Goal: Transaction & Acquisition: Purchase product/service

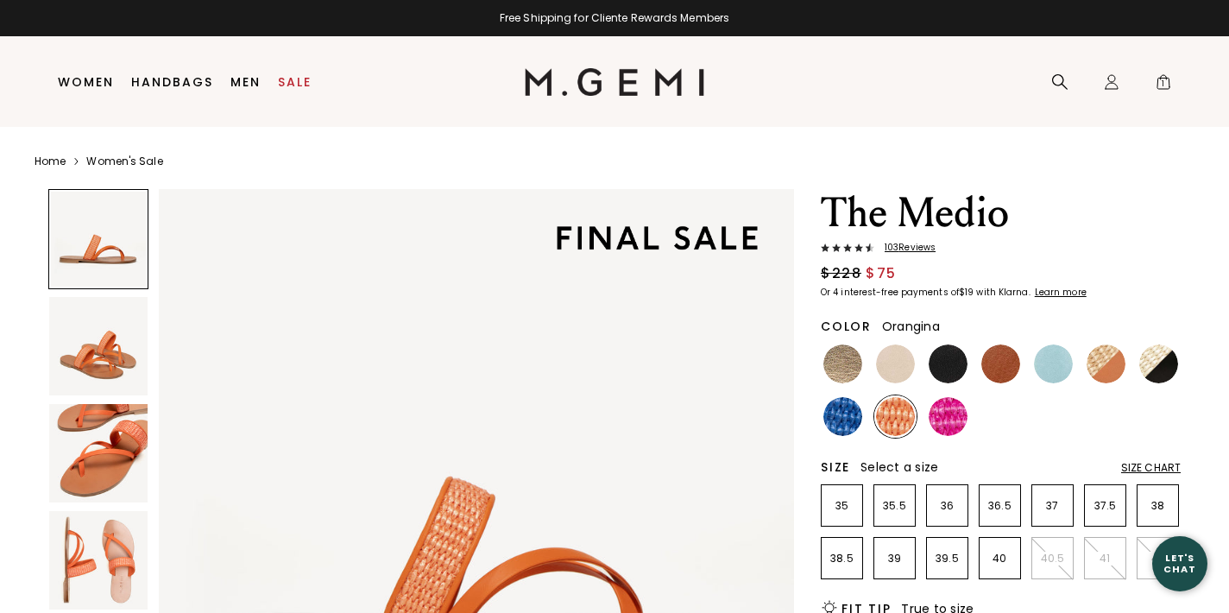
click at [95, 81] on body "Press Option+1 for screen-reader mode, Option+0 to cancel Accessibility Screen-…" at bounding box center [614, 306] width 1229 height 613
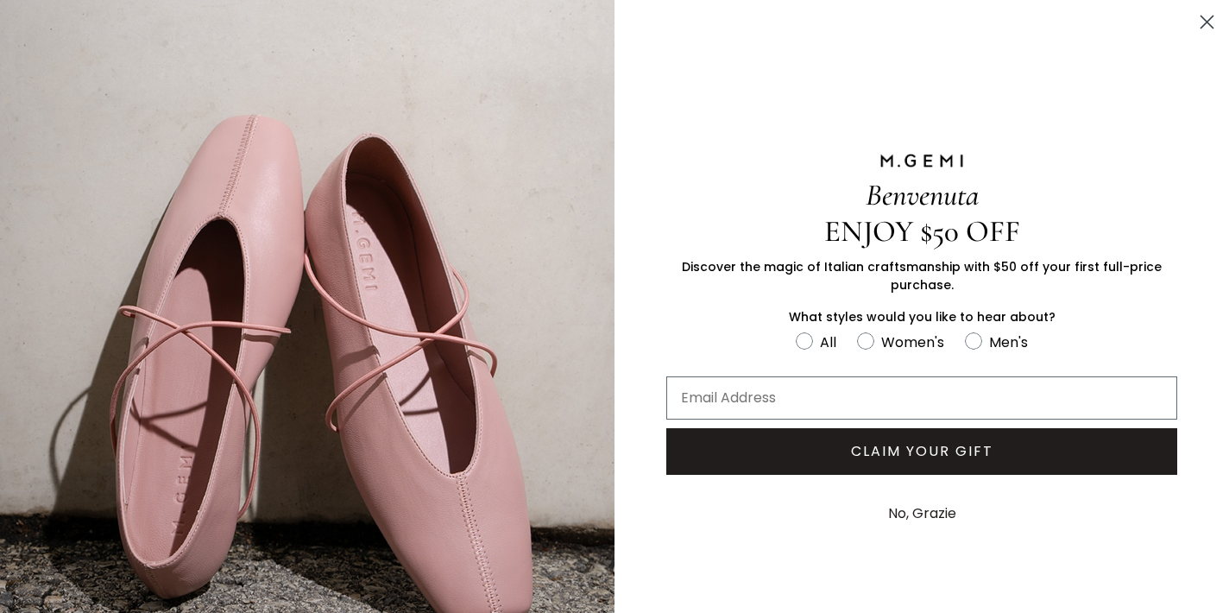
click at [1210, 21] on circle "Close dialog" at bounding box center [1207, 22] width 28 height 28
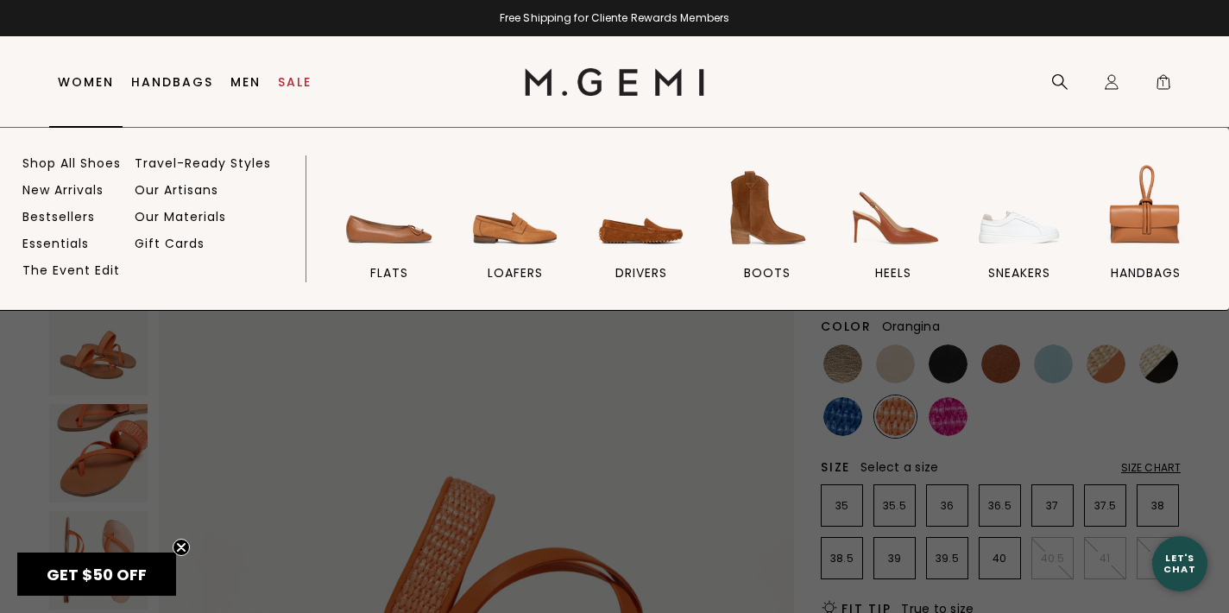
click at [81, 82] on link "Women" at bounding box center [86, 82] width 56 height 14
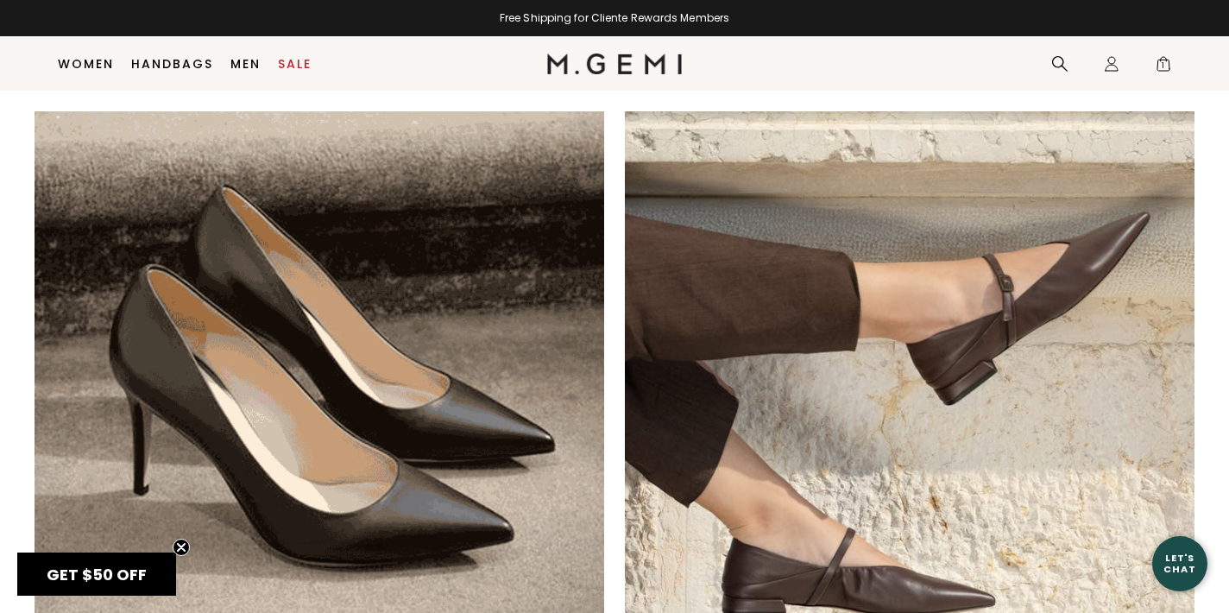
scroll to position [1030, 0]
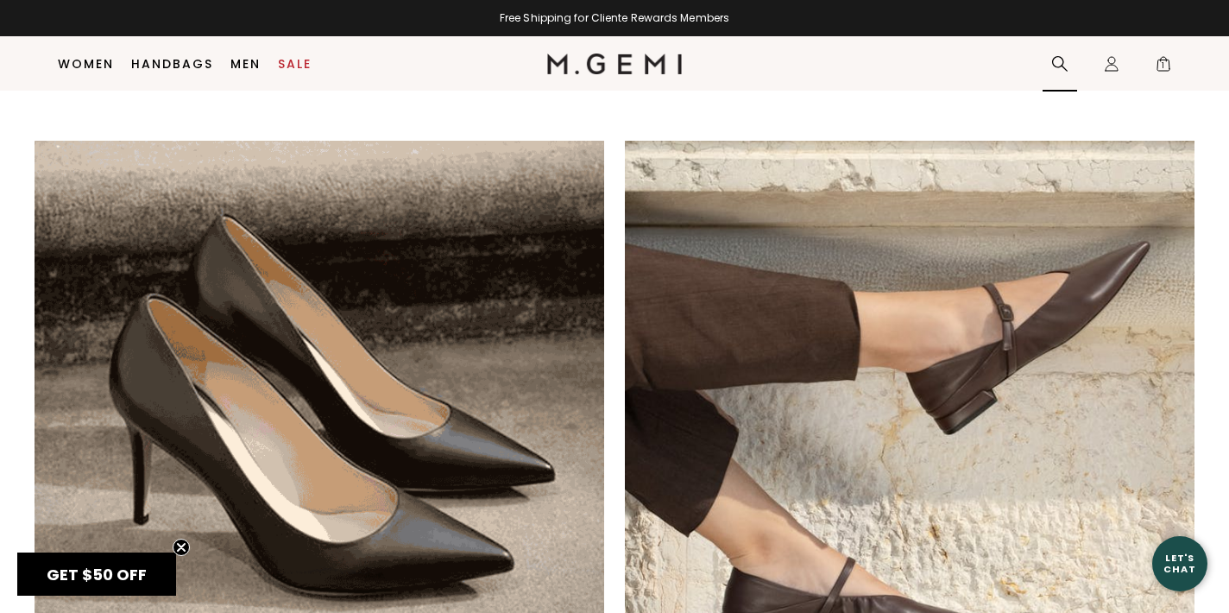
click at [1055, 58] on icon at bounding box center [1059, 63] width 17 height 17
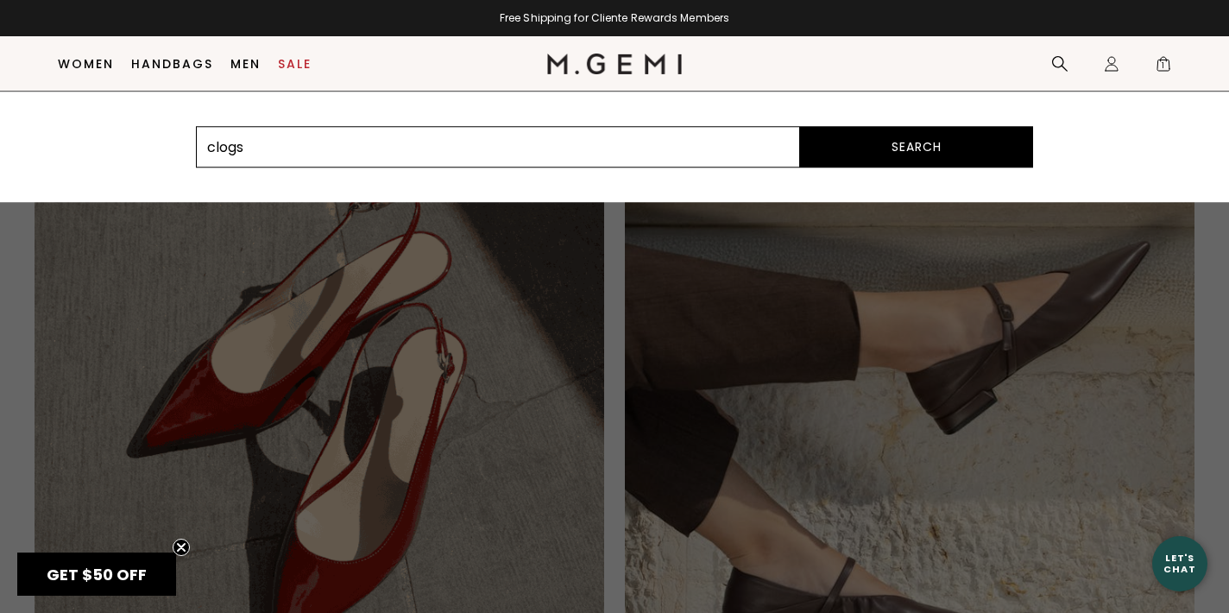
type input "clogs"
click at [917, 147] on button "Search" at bounding box center [916, 146] width 233 height 41
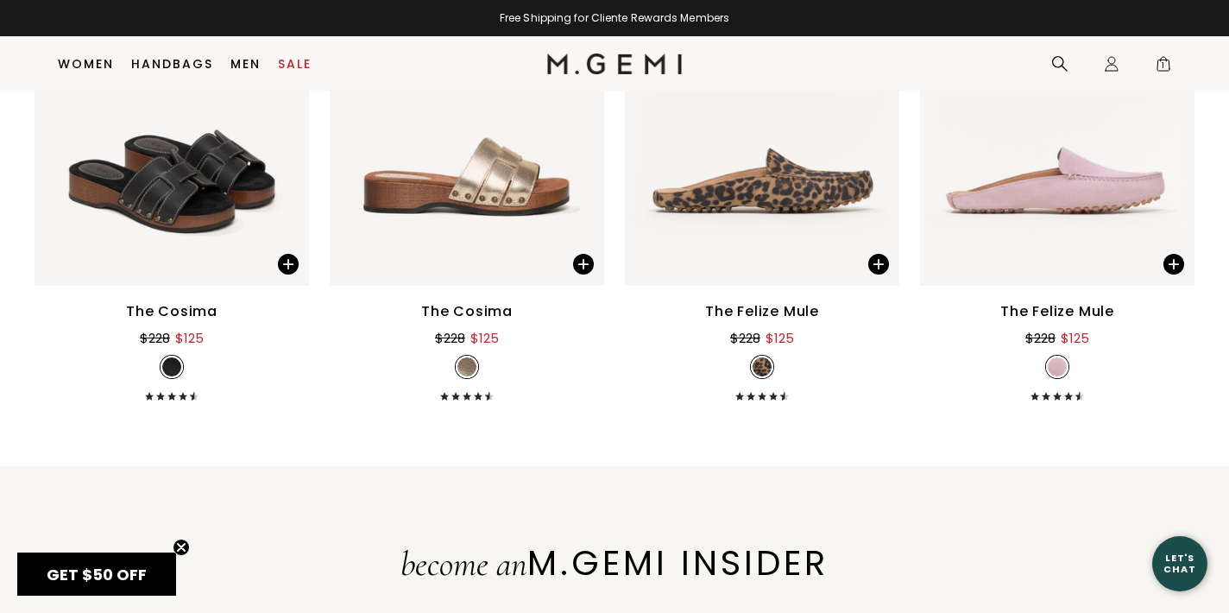
scroll to position [331, 0]
